Goal: Communication & Community: Answer question/provide support

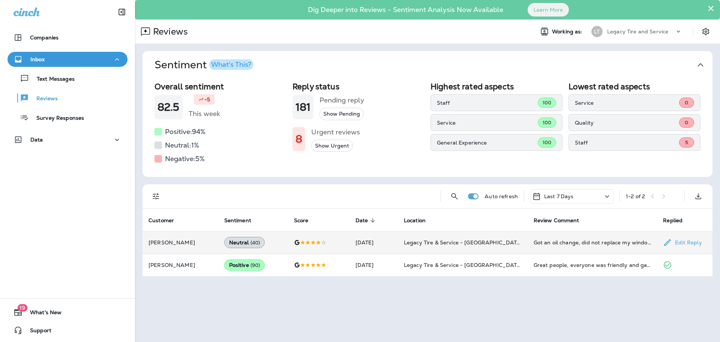
click at [426, 246] on span "Legacy Tire & Service - [GEOGRAPHIC_DATA] (formerly Magic City Tire & Service)" at bounding box center [510, 242] width 212 height 7
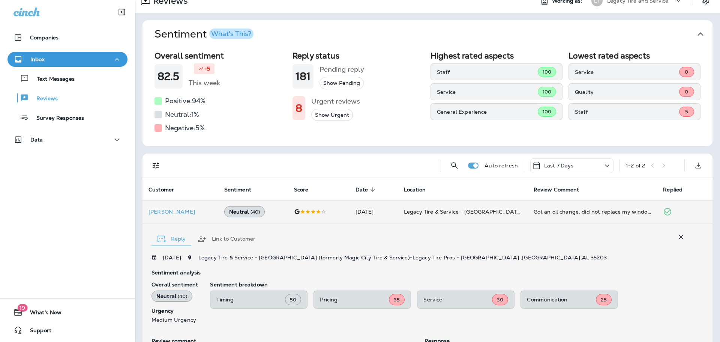
scroll to position [28, 0]
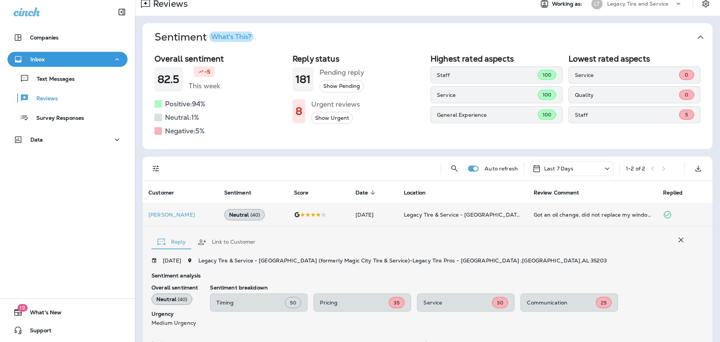
click at [332, 116] on button "Show Urgent" at bounding box center [332, 118] width 42 height 12
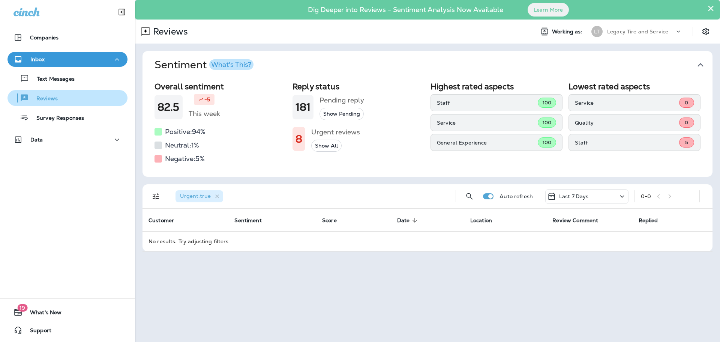
click at [45, 99] on p "Reviews" at bounding box center [43, 98] width 29 height 7
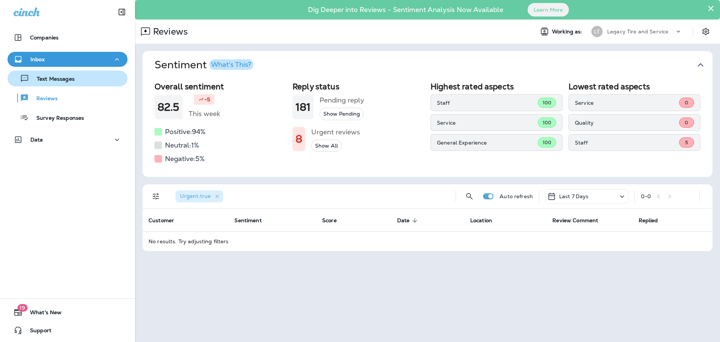
click at [64, 78] on p "Text Messages" at bounding box center [51, 79] width 45 height 7
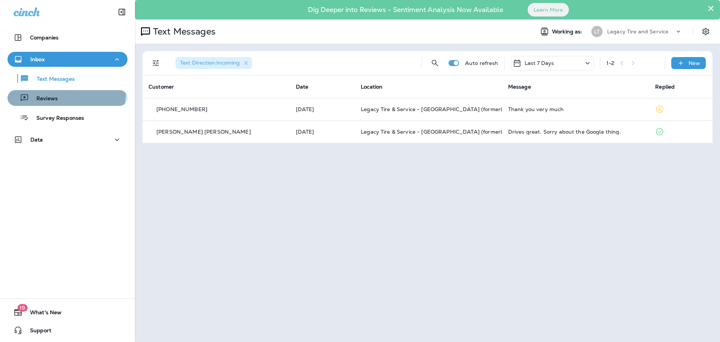
click at [57, 91] on button "Reviews" at bounding box center [68, 98] width 120 height 16
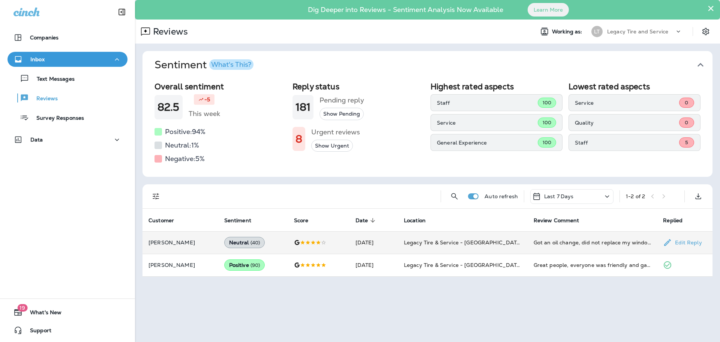
click at [254, 243] on span "( 40 )" at bounding box center [256, 242] width 10 height 6
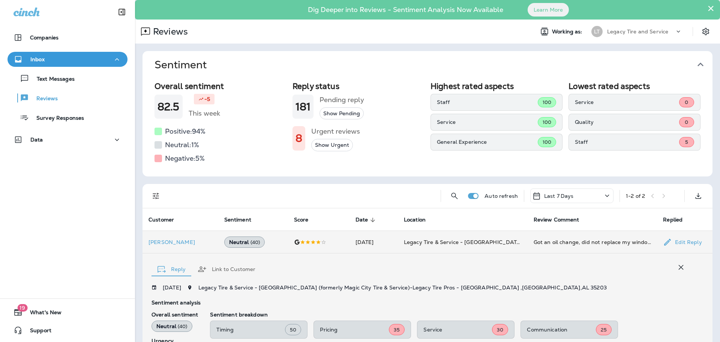
scroll to position [140, 0]
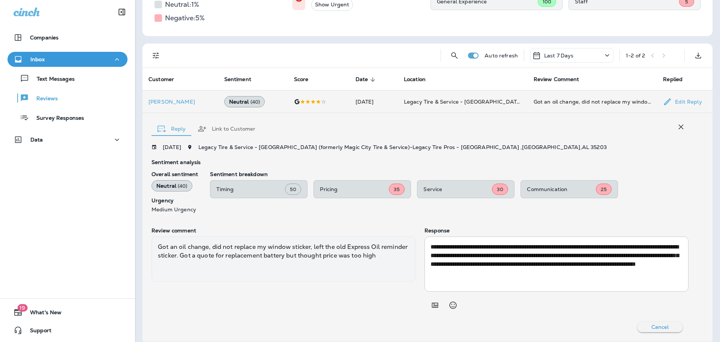
click at [327, 122] on div "Reply Link to Customer" at bounding box center [420, 126] width 537 height 23
click at [178, 103] on p "[PERSON_NAME]" at bounding box center [181, 102] width 64 height 6
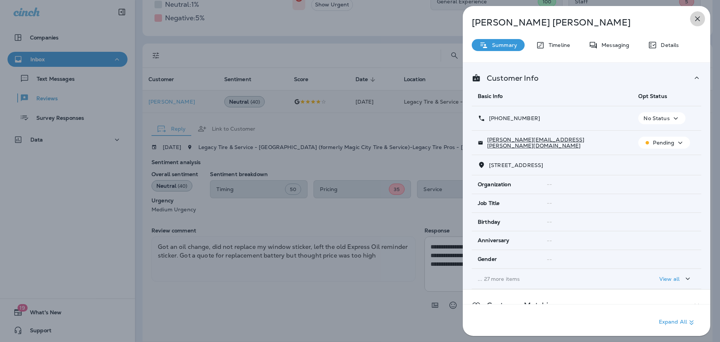
click at [698, 20] on icon "button" at bounding box center [697, 18] width 9 height 9
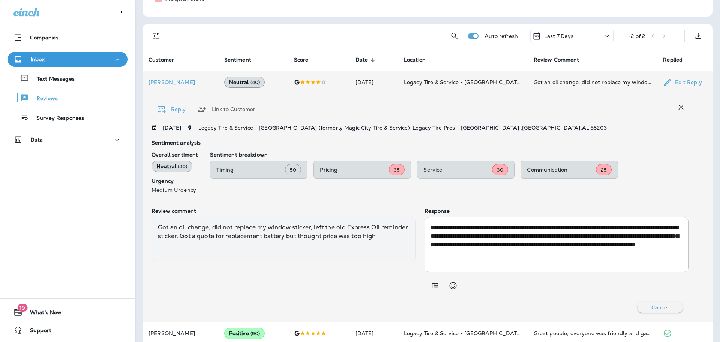
scroll to position [170, 0]
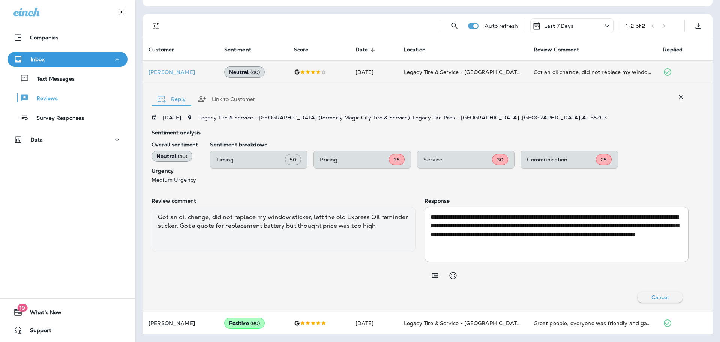
click at [392, 187] on div "Sentiment analysis Overall sentiment Neutral ( 40 ) Urgency Medium Urgency Sent…" at bounding box center [420, 158] width 537 height 59
click at [677, 95] on icon "button" at bounding box center [681, 97] width 9 height 9
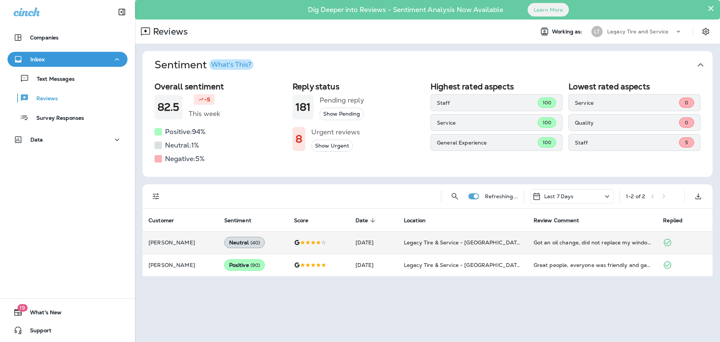
click at [711, 8] on button "×" at bounding box center [710, 8] width 7 height 12
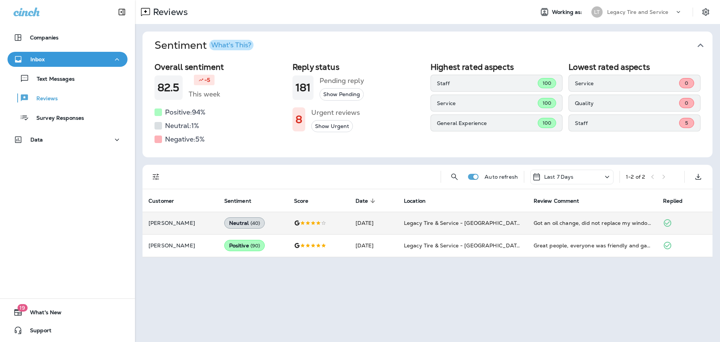
click at [700, 46] on icon "button" at bounding box center [701, 45] width 12 height 12
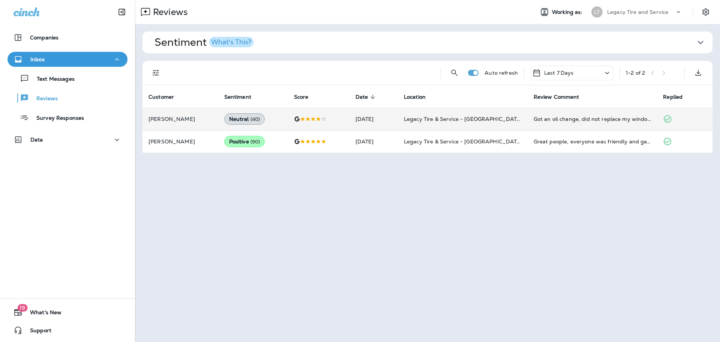
click at [347, 212] on div "Reviews Working as: LT Legacy Tire and Service Sentiment What's This? Overall s…" at bounding box center [427, 171] width 585 height 342
